Goal: Information Seeking & Learning: Learn about a topic

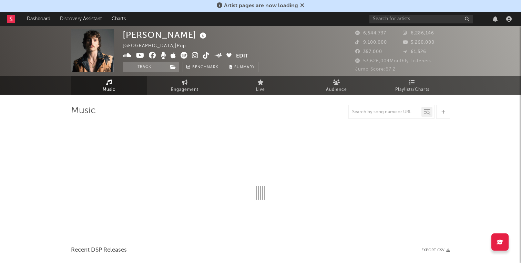
select select "6m"
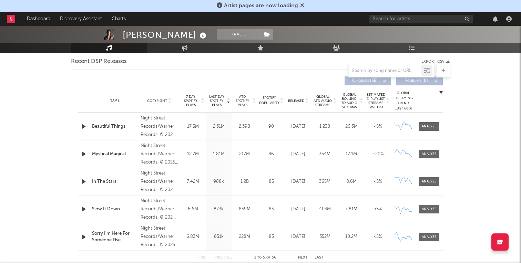
scroll to position [219, 0]
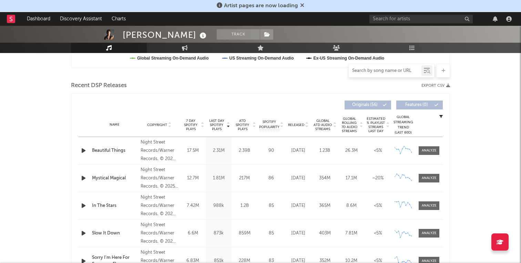
click at [380, 70] on input "text" at bounding box center [384, 71] width 73 height 6
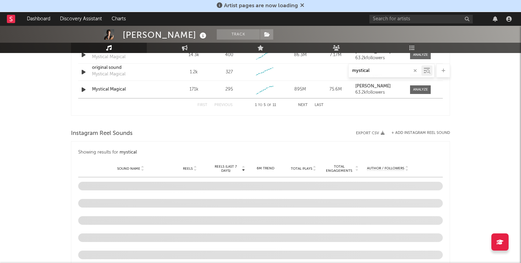
scroll to position [467, 0]
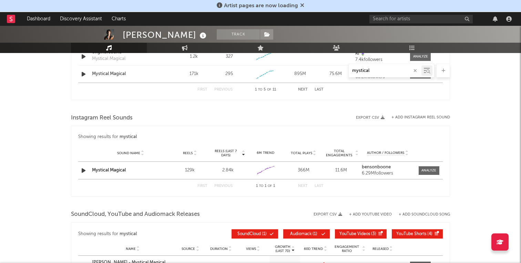
type input "mystical"
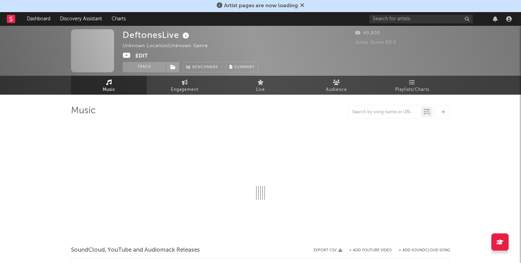
select select "1w"
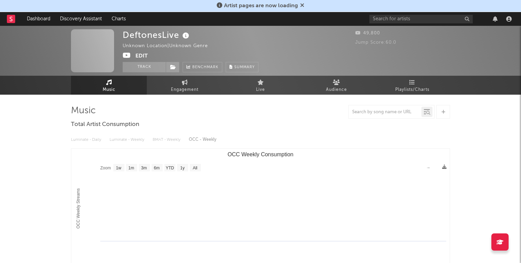
click at [365, 115] on div at bounding box center [384, 112] width 73 height 9
click at [369, 111] on input "text" at bounding box center [384, 112] width 73 height 6
type input "milk"
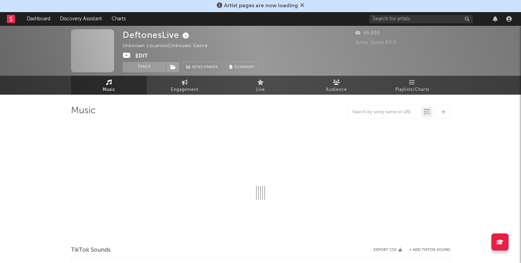
select select "1w"
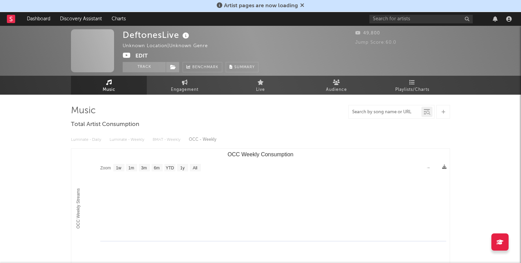
click at [375, 109] on input "text" at bounding box center [384, 112] width 73 height 6
type input "milk"
click at [381, 112] on input "milk" at bounding box center [384, 112] width 73 height 6
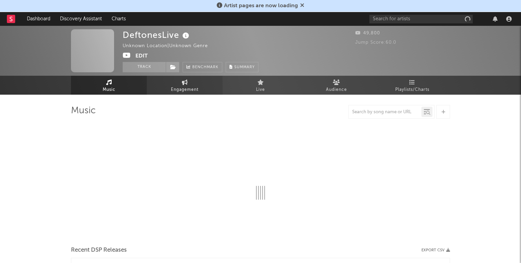
select select "1w"
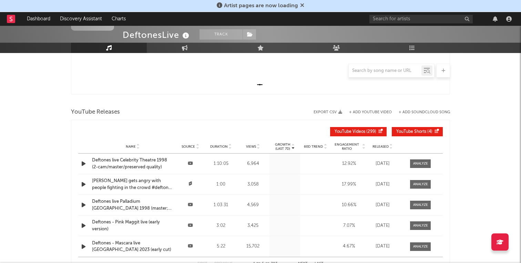
scroll to position [255, 0]
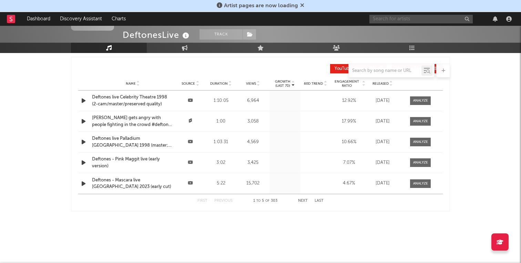
click at [421, 19] on input "text" at bounding box center [420, 19] width 103 height 9
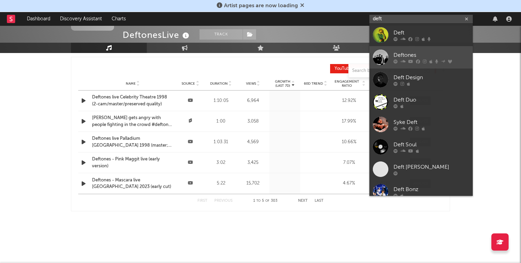
type input "deft"
click at [417, 53] on div "Deftones" at bounding box center [431, 55] width 76 height 8
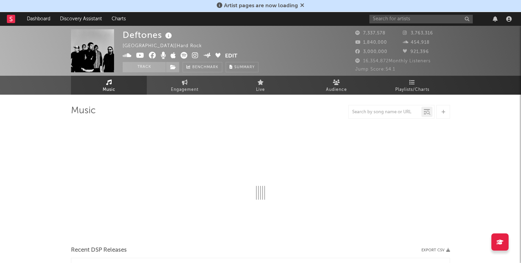
select select "6m"
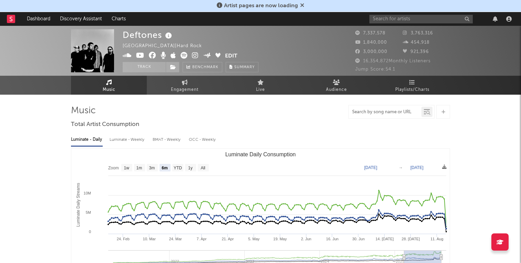
click at [383, 110] on input "text" at bounding box center [384, 112] width 73 height 6
type input "d"
type input "milk"
click at [424, 115] on icon at bounding box center [426, 111] width 6 height 7
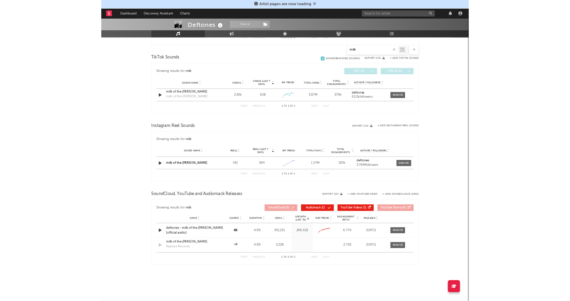
scroll to position [487, 0]
